Goal: Task Accomplishment & Management: Manage account settings

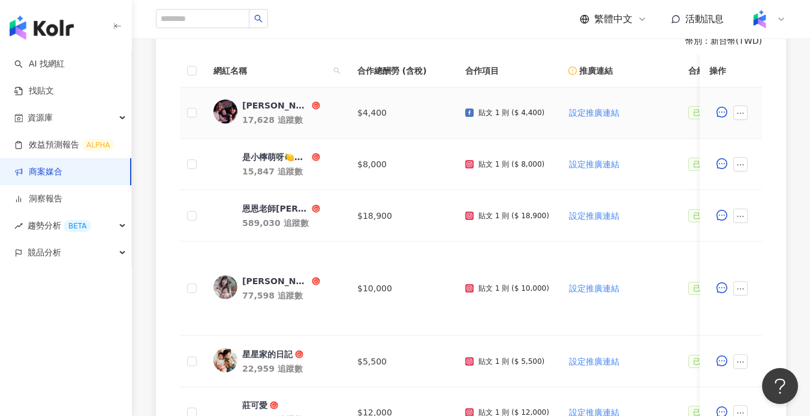
scroll to position [357, 0]
click at [338, 74] on icon "search" at bounding box center [336, 71] width 7 height 7
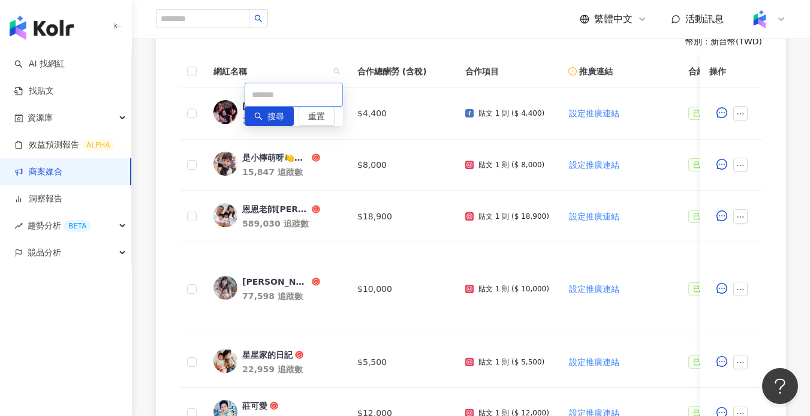
click at [300, 102] on input "text" at bounding box center [294, 95] width 98 height 24
paste input "****"
click at [267, 120] on span "搜尋" at bounding box center [275, 116] width 17 height 19
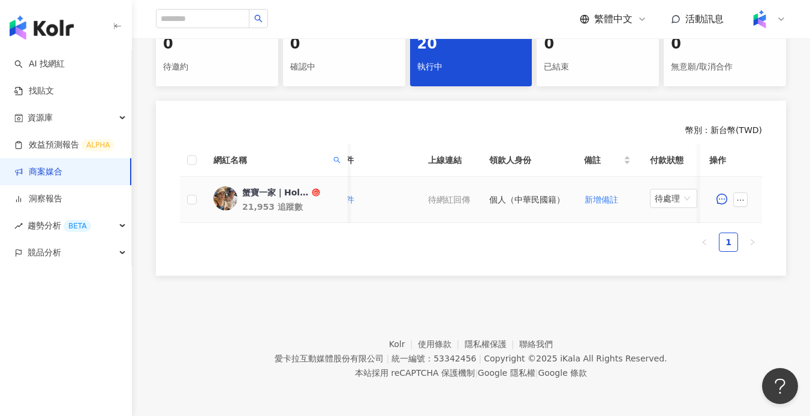
scroll to position [0, 616]
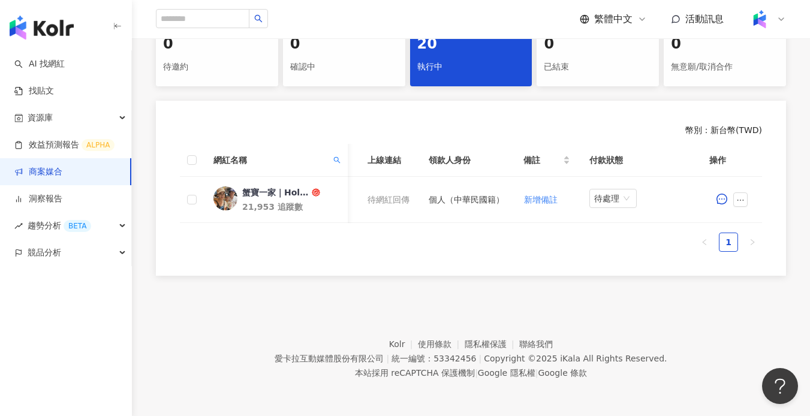
click at [324, 153] on span "網紅名稱" at bounding box center [270, 159] width 115 height 13
click at [334, 156] on icon "search" at bounding box center [337, 159] width 7 height 7
click at [311, 180] on input "****" at bounding box center [294, 183] width 98 height 24
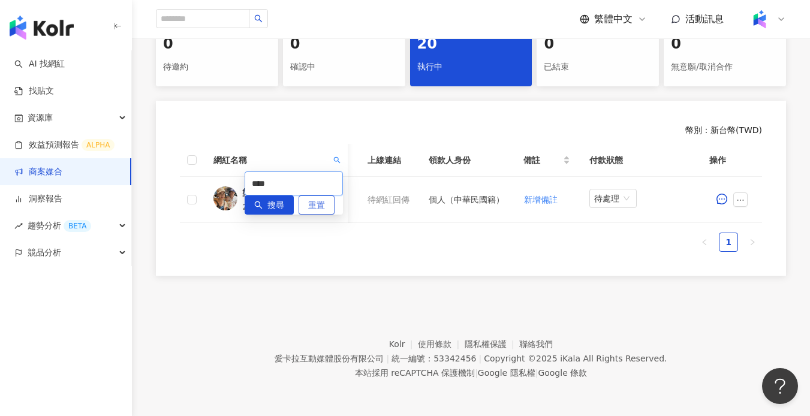
paste input "text"
type input "****"
click at [267, 197] on span "搜尋" at bounding box center [275, 205] width 17 height 19
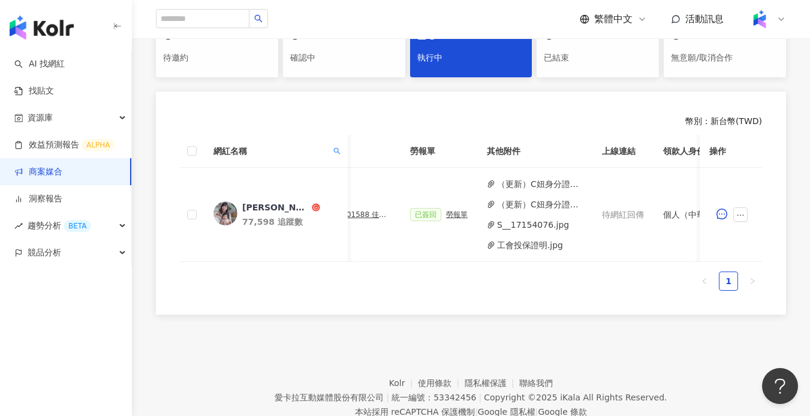
scroll to position [0, 393]
click at [449, 218] on div "勞報單" at bounding box center [457, 214] width 22 height 8
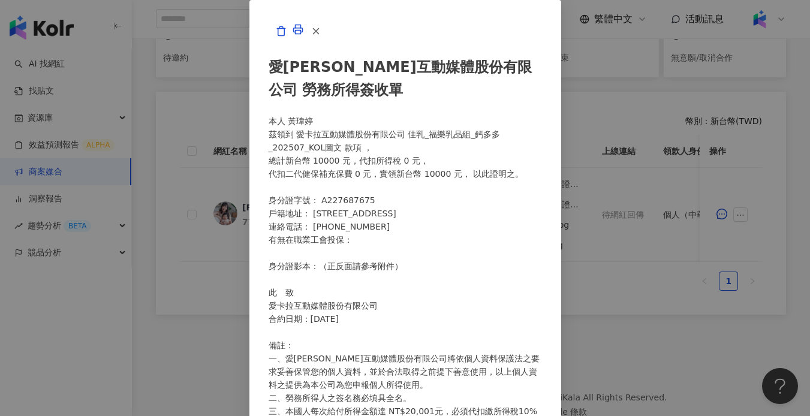
scroll to position [209, 0]
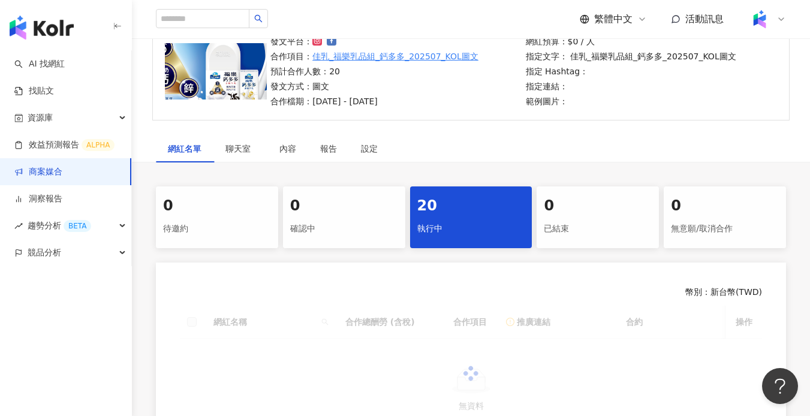
scroll to position [147, 0]
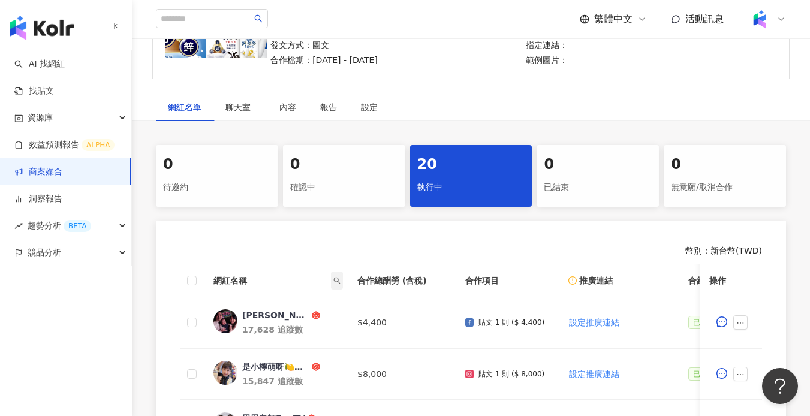
click at [334, 280] on icon "search" at bounding box center [337, 280] width 7 height 7
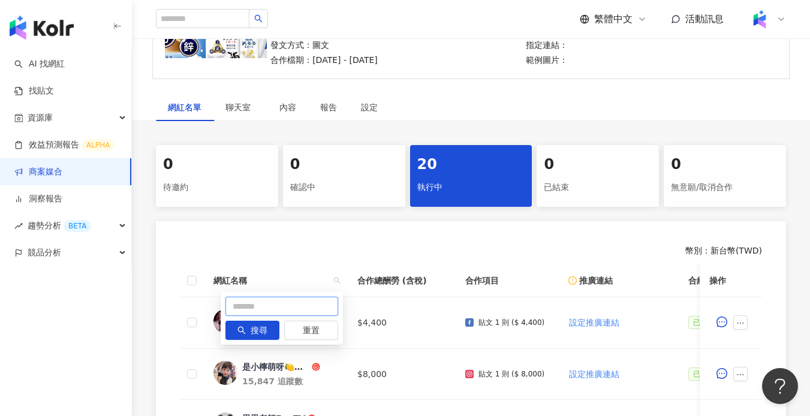
click at [292, 304] on input "text" at bounding box center [281, 306] width 113 height 19
paste input "**********"
type input "**********"
click at [263, 330] on span "搜尋" at bounding box center [259, 330] width 17 height 19
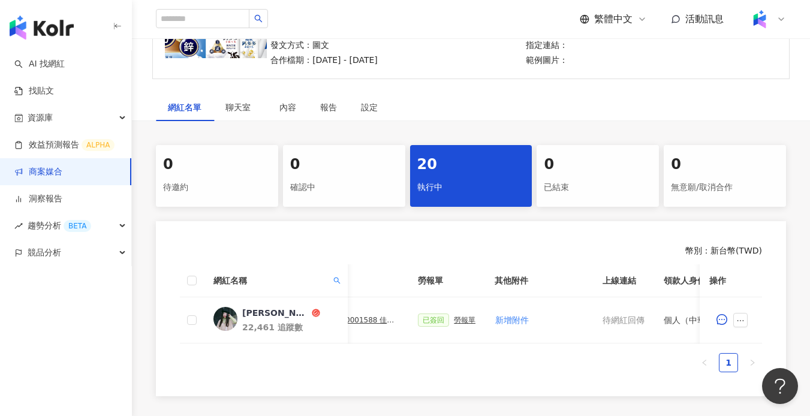
scroll to position [0, 361]
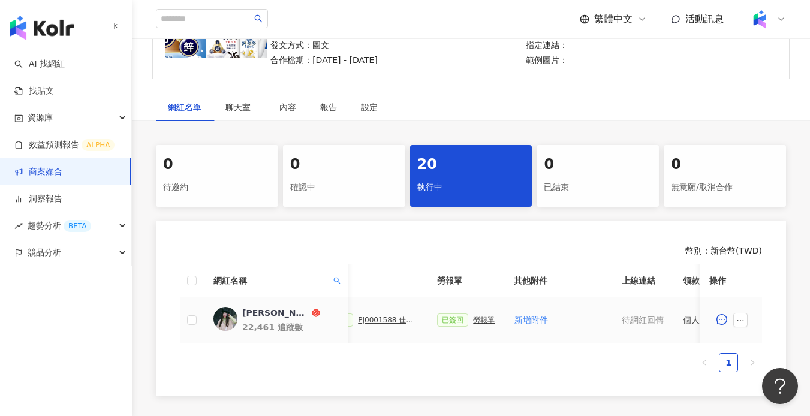
click at [395, 319] on div "PJ0001588 佳乳_福樂乳品組_鈣多多_202507_活動確認單" at bounding box center [388, 320] width 60 height 8
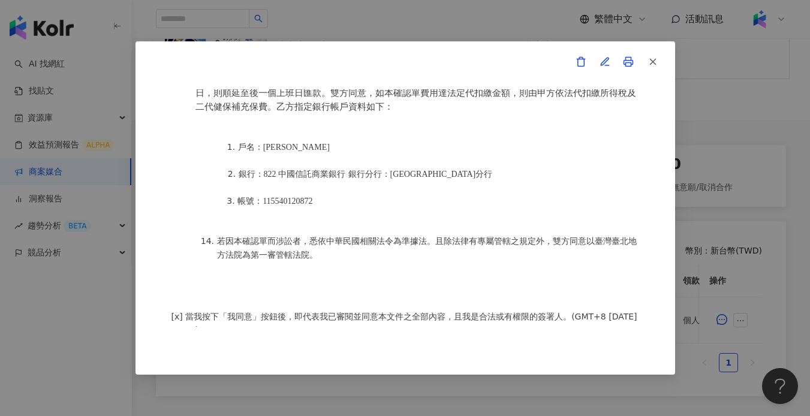
scroll to position [1575, 0]
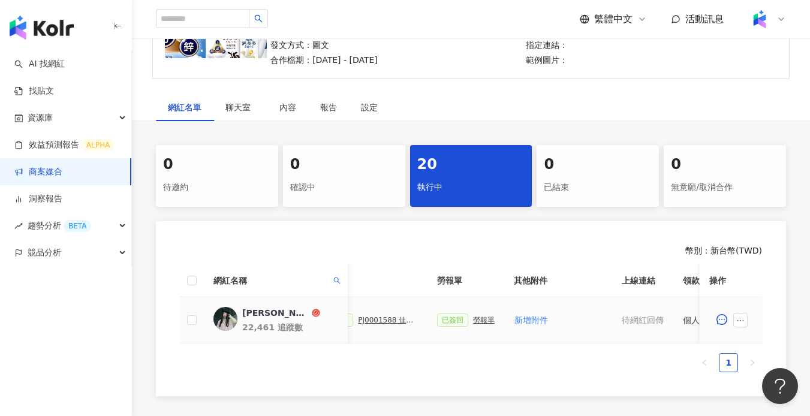
click at [488, 320] on div "勞報單" at bounding box center [484, 320] width 22 height 8
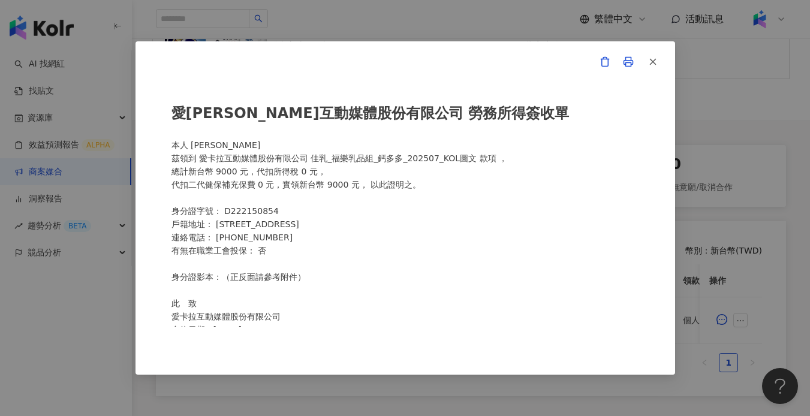
scroll to position [309, 0]
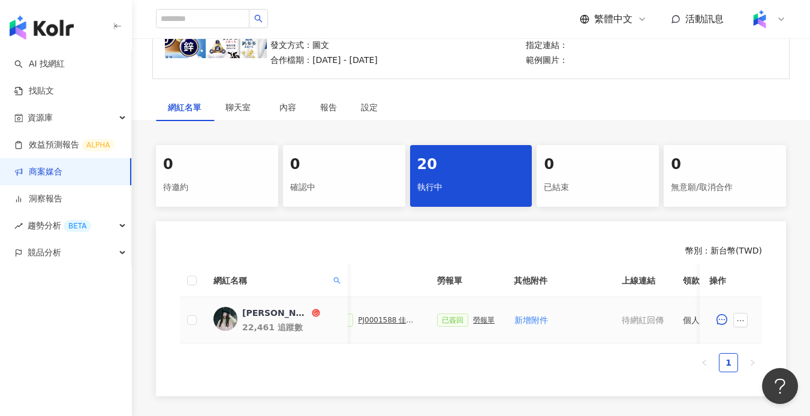
click at [486, 318] on div "勞報單" at bounding box center [484, 320] width 22 height 8
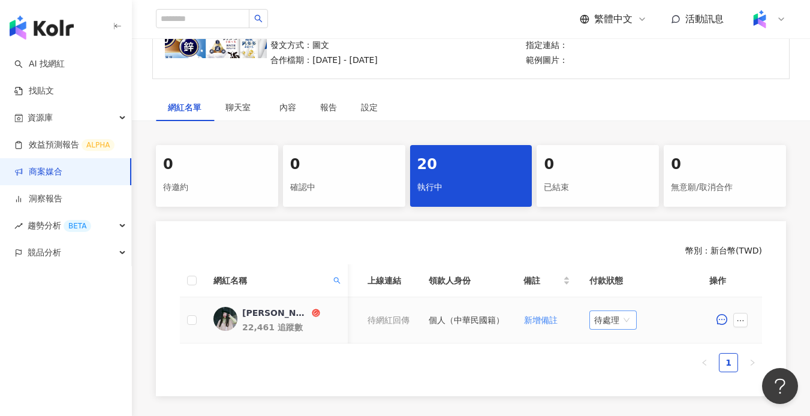
click at [620, 317] on span "待處理" at bounding box center [613, 320] width 38 height 18
click at [619, 364] on div "處理中" at bounding box center [616, 364] width 34 height 13
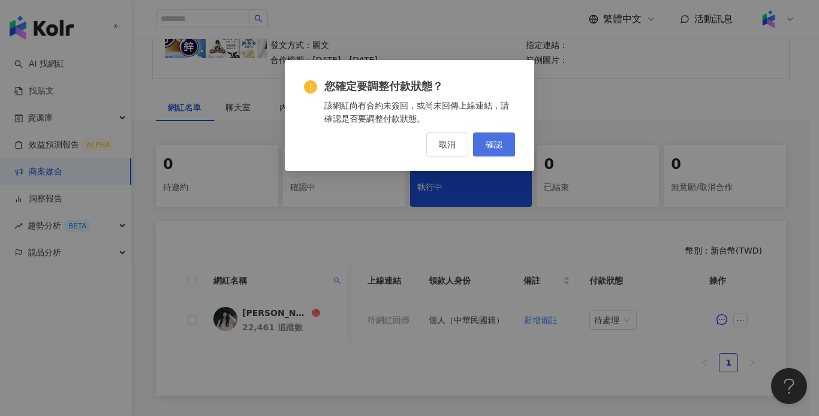
click at [508, 150] on button "確認" at bounding box center [494, 144] width 42 height 24
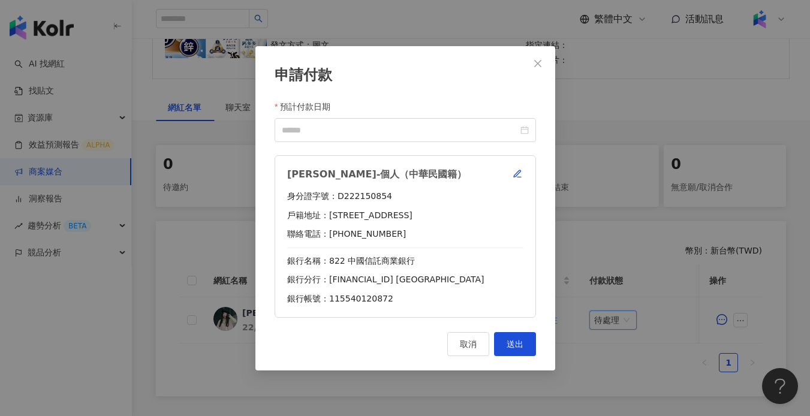
scroll to position [0, 607]
click at [412, 132] on input "預計付款日期" at bounding box center [400, 129] width 236 height 13
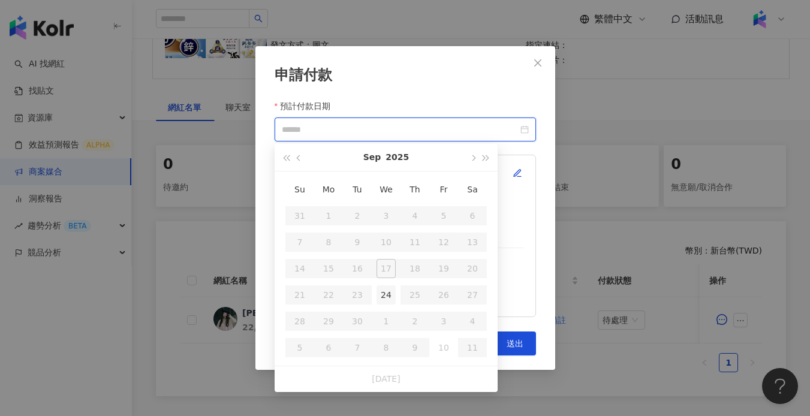
type input "**********"
click at [389, 300] on div "24" at bounding box center [385, 294] width 19 height 19
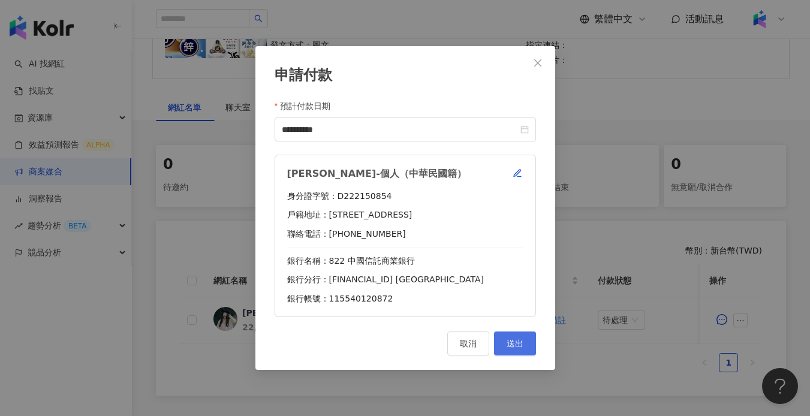
click at [517, 336] on button "送出" at bounding box center [515, 343] width 42 height 24
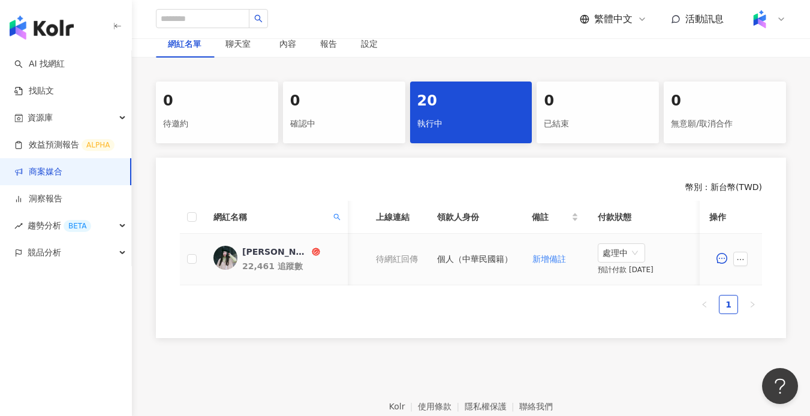
scroll to position [216, 0]
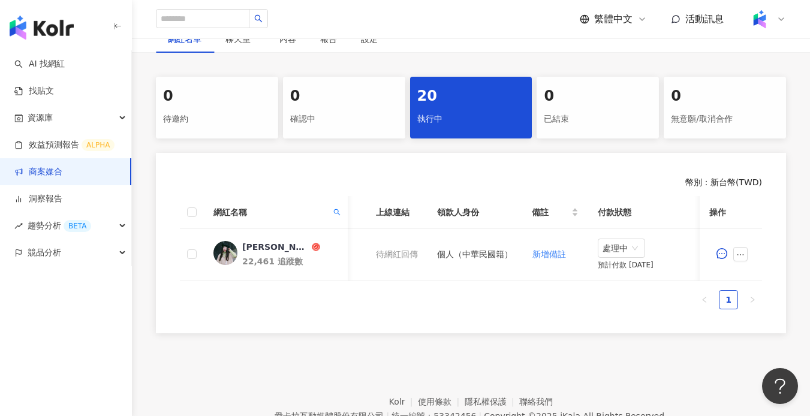
drag, startPoint x: 340, startPoint y: 213, endPoint x: 302, endPoint y: 239, distance: 45.7
click at [340, 213] on span at bounding box center [337, 212] width 12 height 18
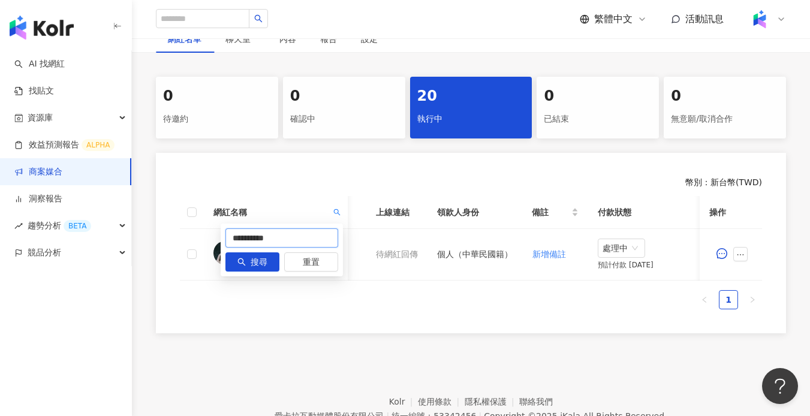
click at [287, 241] on input "**********" at bounding box center [281, 237] width 113 height 19
paste input "text"
type input "********"
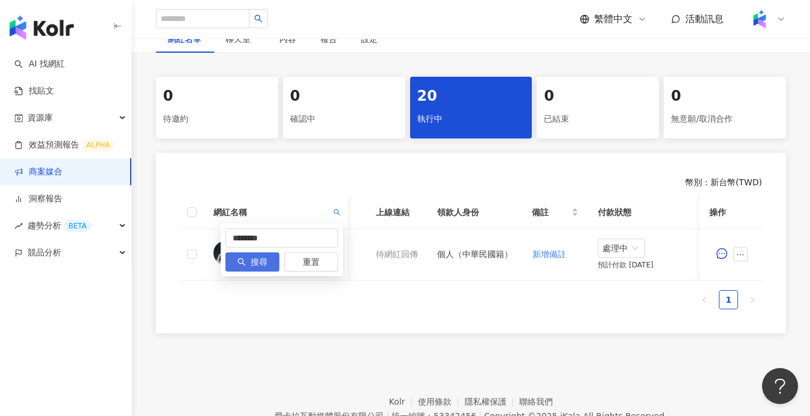
click at [256, 261] on span "搜尋" at bounding box center [259, 262] width 17 height 19
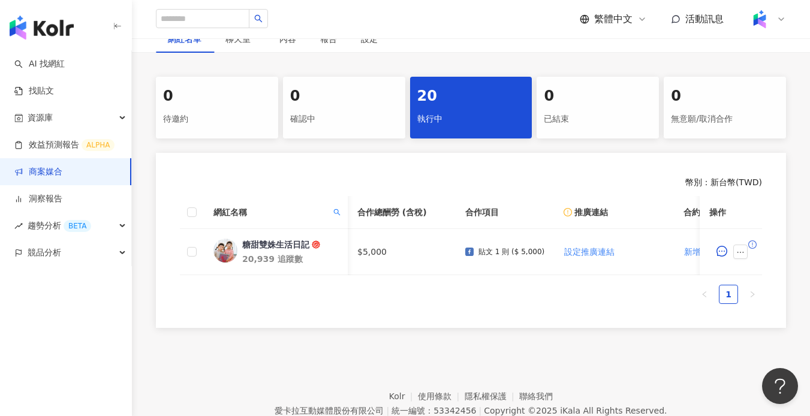
scroll to position [0, 601]
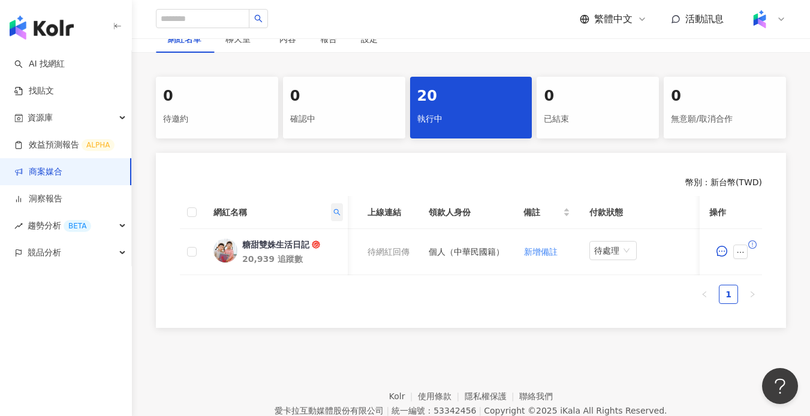
click at [334, 207] on span at bounding box center [337, 212] width 12 height 18
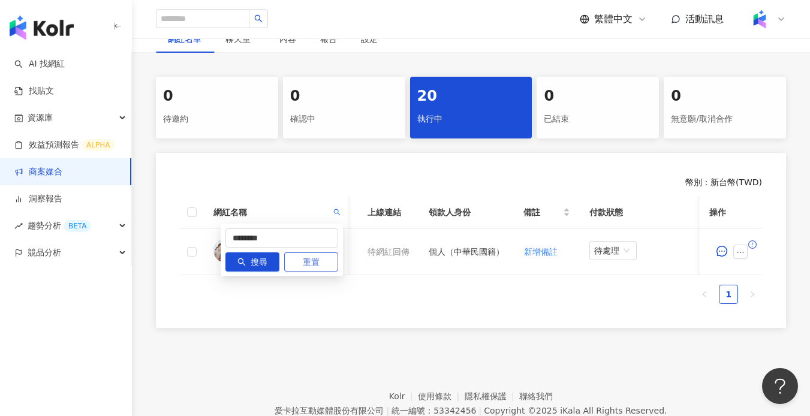
click at [309, 270] on span "重置" at bounding box center [311, 262] width 17 height 19
click at [255, 267] on span "搜尋" at bounding box center [259, 262] width 17 height 19
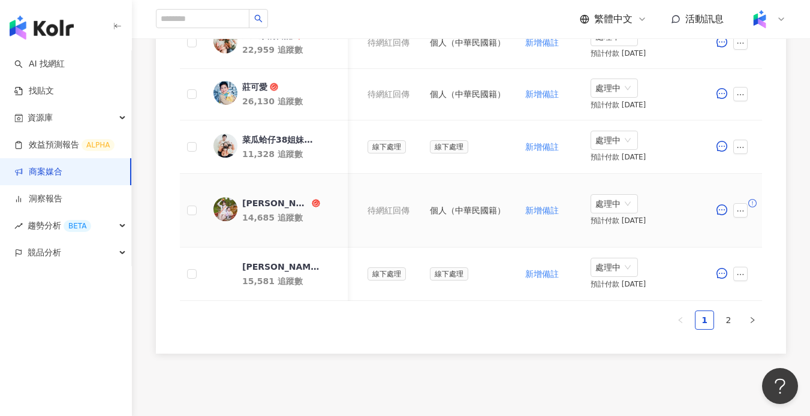
scroll to position [813, 0]
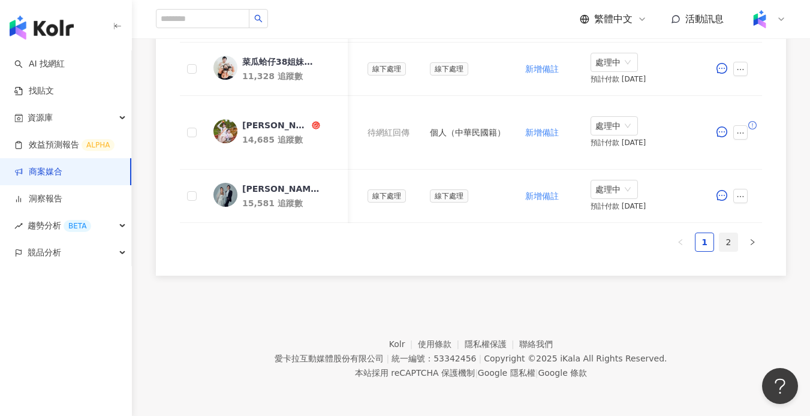
click at [725, 239] on link "2" at bounding box center [728, 242] width 18 height 18
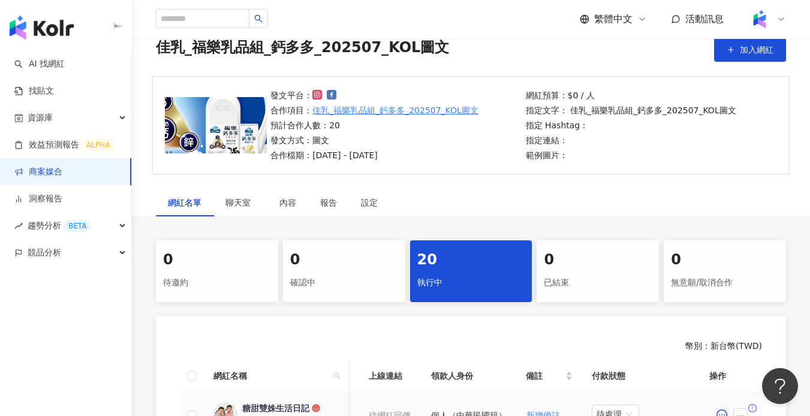
scroll to position [0, 0]
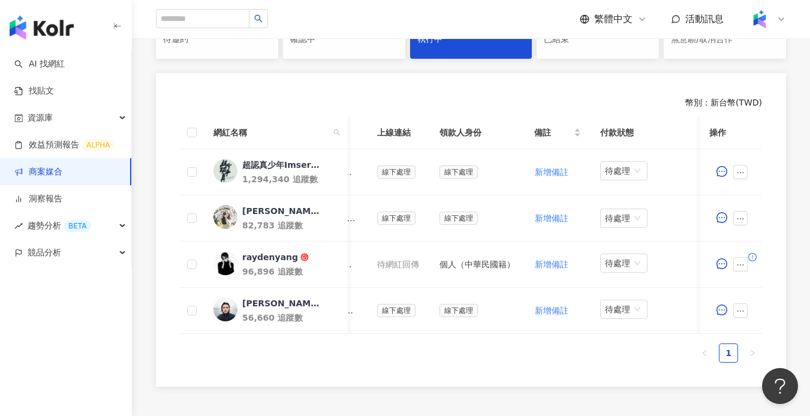
scroll to position [0, 608]
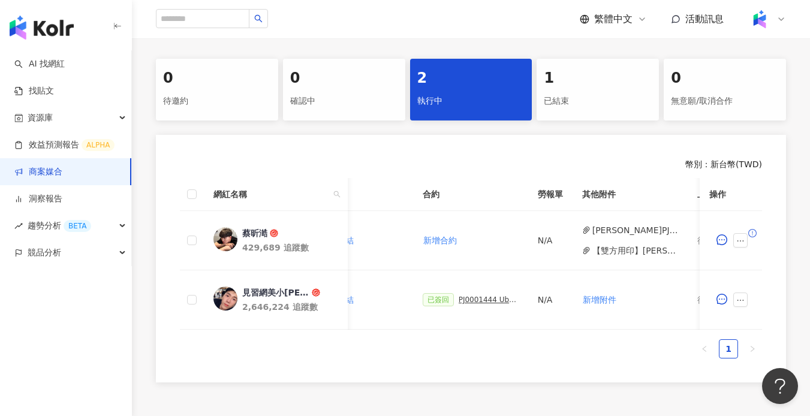
scroll to position [0, 311]
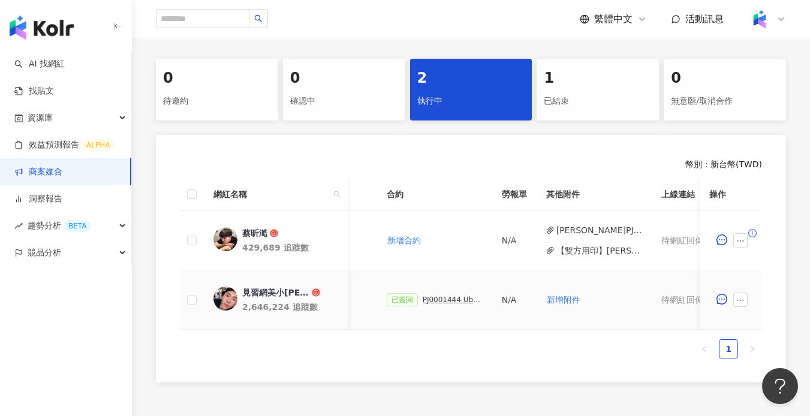
click at [439, 297] on div "PJ0001444 Uber Eats_2025生鮮雜貨_活動確認單" at bounding box center [453, 299] width 60 height 8
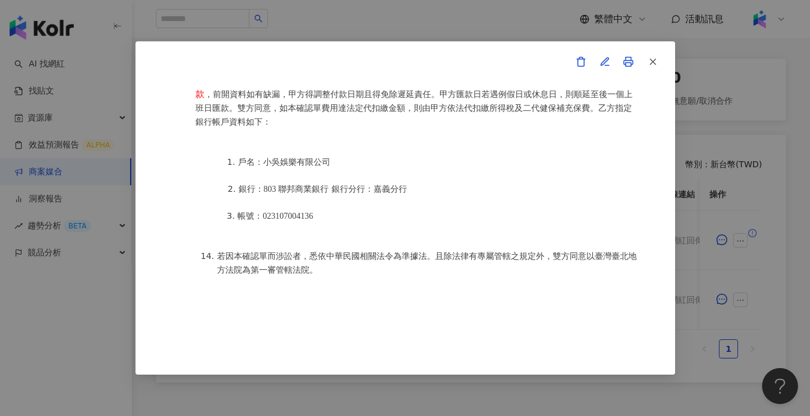
scroll to position [1676, 0]
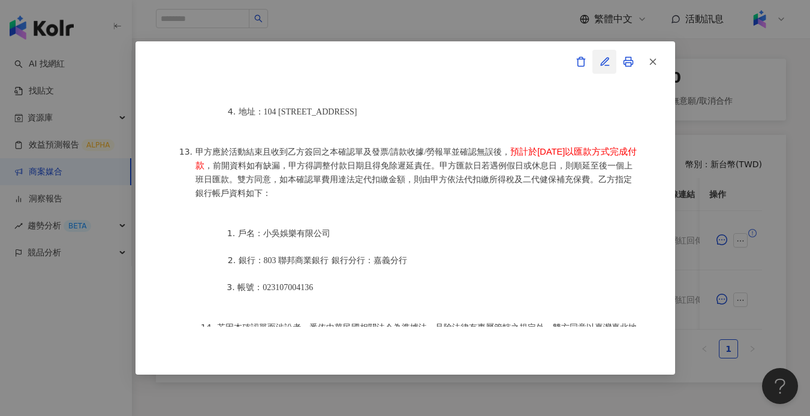
click at [604, 55] on button "button" at bounding box center [604, 62] width 24 height 24
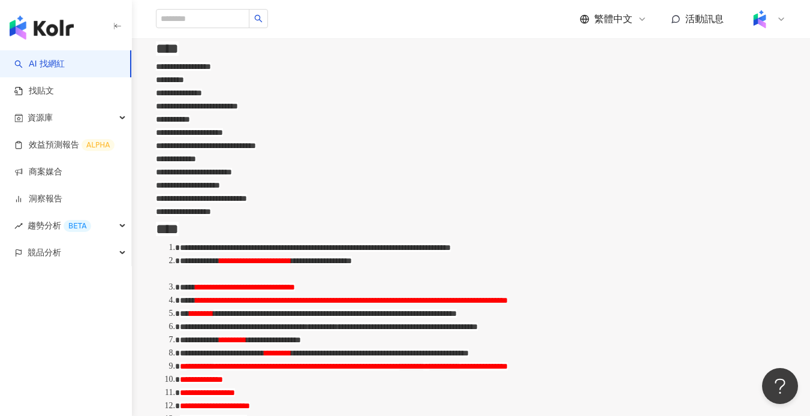
scroll to position [495, 0]
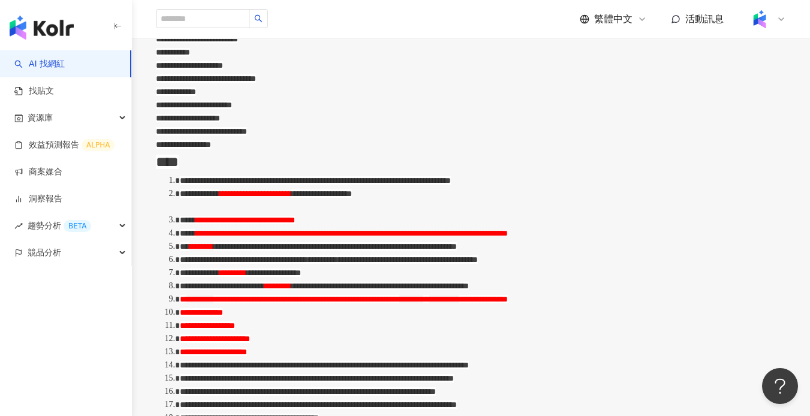
click at [333, 237] on span "**********" at bounding box center [351, 233] width 312 height 8
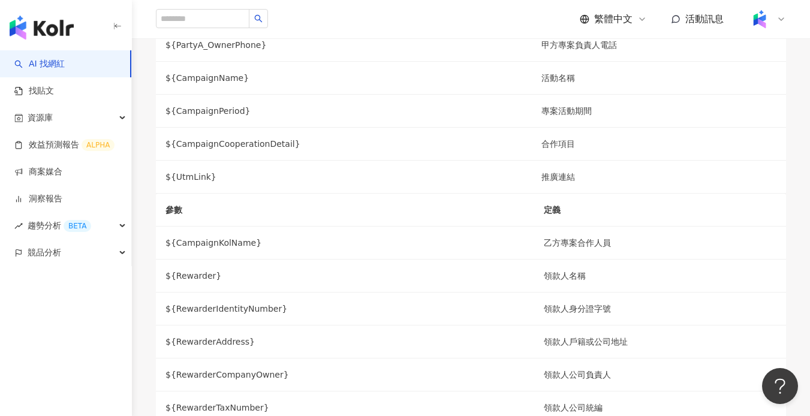
scroll to position [1367, 0]
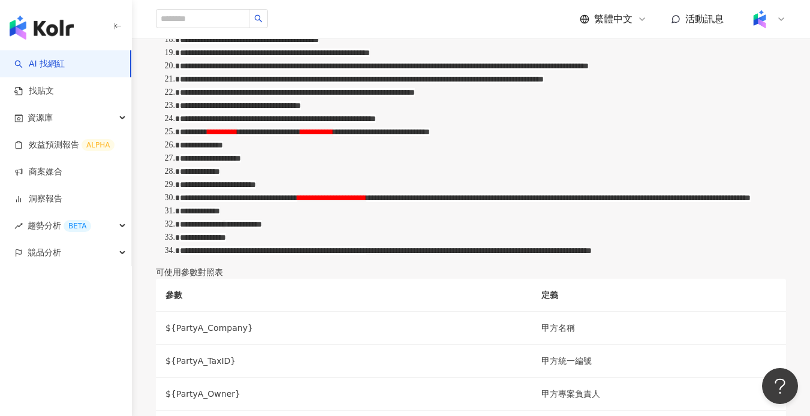
scroll to position [1106, 0]
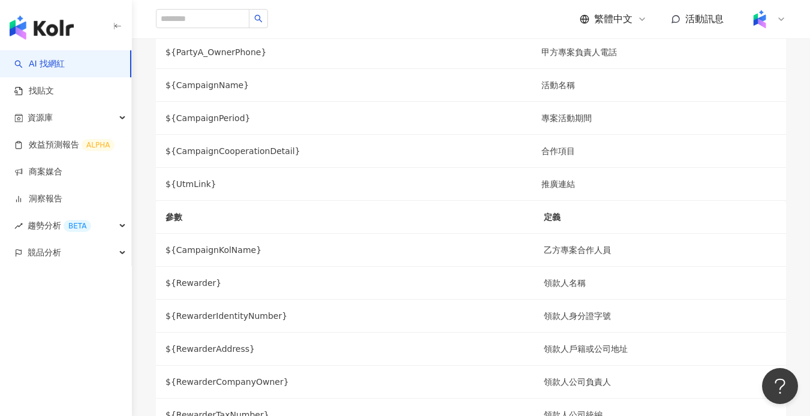
scroll to position [1269, 0]
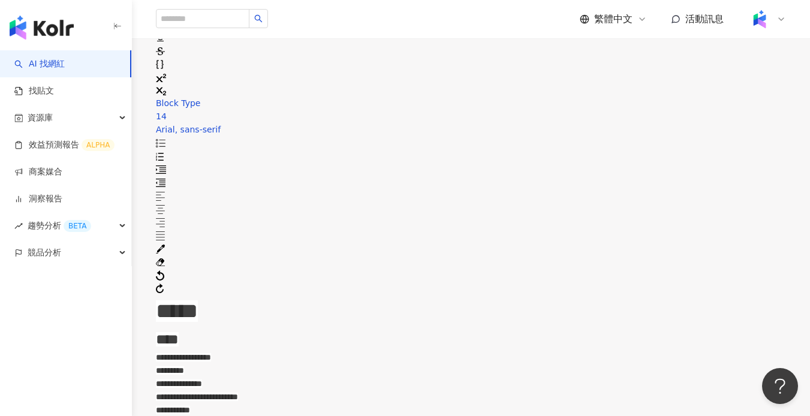
scroll to position [0, 0]
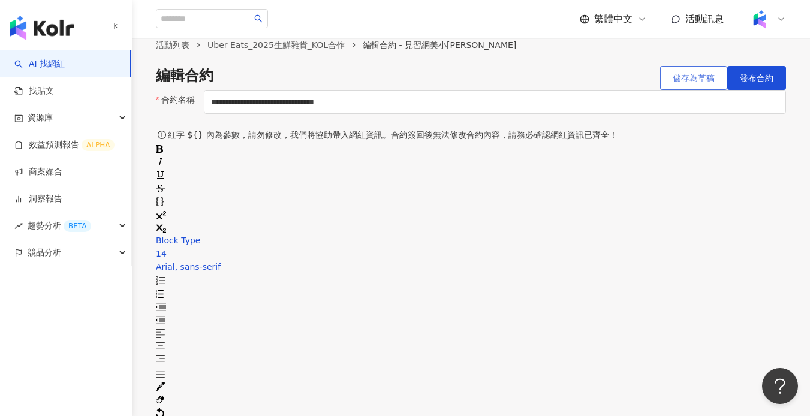
click at [660, 90] on button "儲存為草稿" at bounding box center [693, 78] width 67 height 24
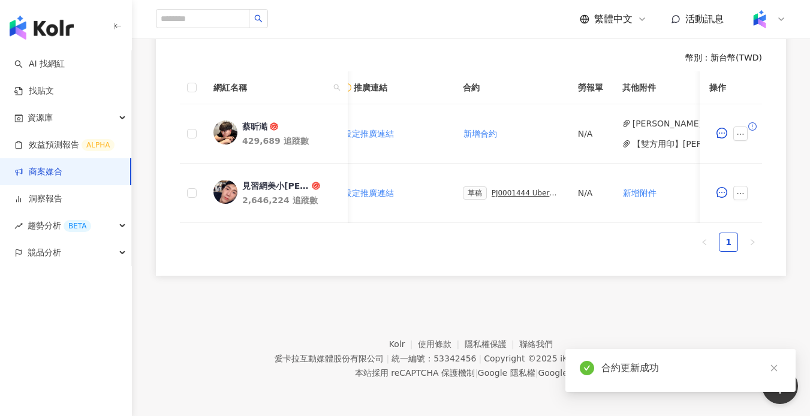
scroll to position [0, 238]
click at [532, 189] on div "PJ0001444 Uber Eats_2025生鮮雜貨_活動確認單" at bounding box center [521, 193] width 67 height 8
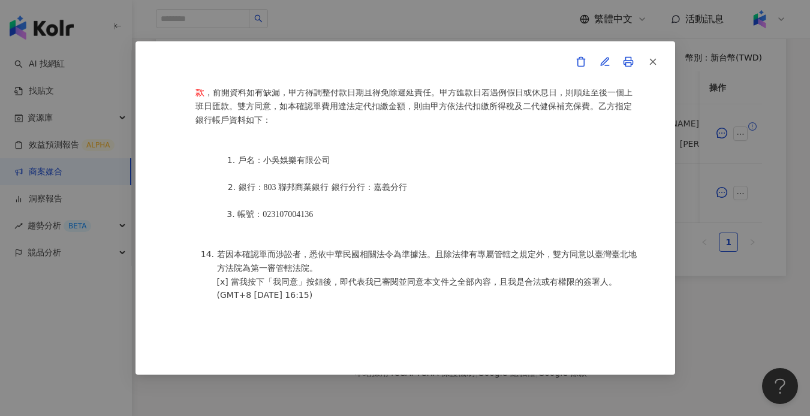
scroll to position [1780, 0]
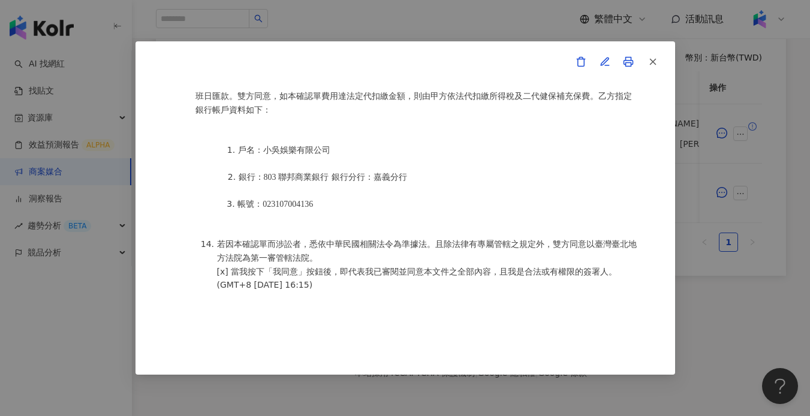
click at [437, 34] on div "活動確認單 約定雙方 甲方名稱：愛[PERSON_NAME]互動媒體股份有限公司 甲方負責人：程世嘉 甲方統一編號：53342456 甲方地址：104 [ST…" at bounding box center [405, 208] width 810 height 416
